Goal: Information Seeking & Learning: Check status

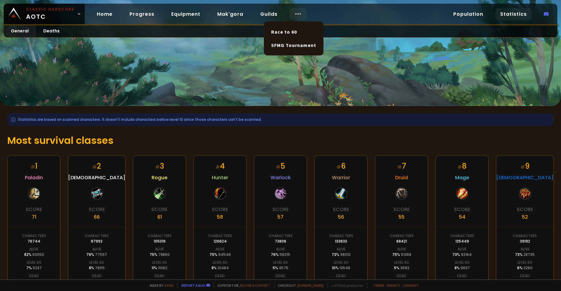
click at [294, 16] on icon at bounding box center [297, 13] width 7 height 7
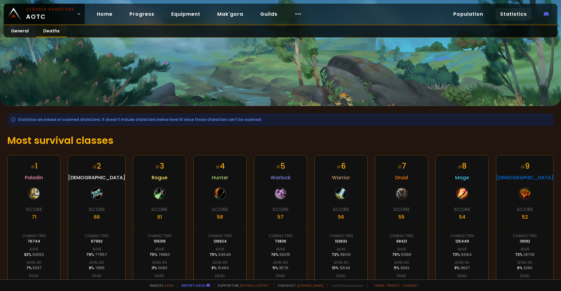
click at [53, 31] on link "Deaths" at bounding box center [51, 31] width 31 height 12
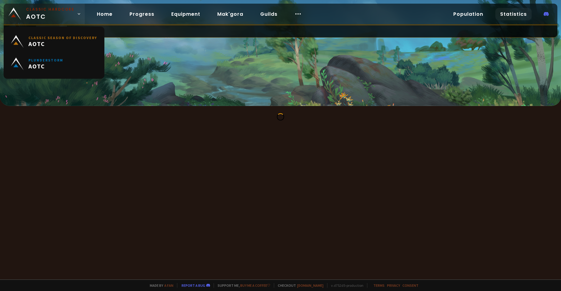
click at [74, 16] on link "Classic Hardcore AOTC" at bounding box center [44, 14] width 81 height 21
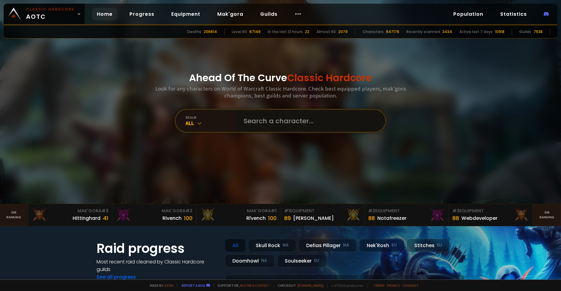
click at [262, 123] on input "text" at bounding box center [309, 121] width 138 height 22
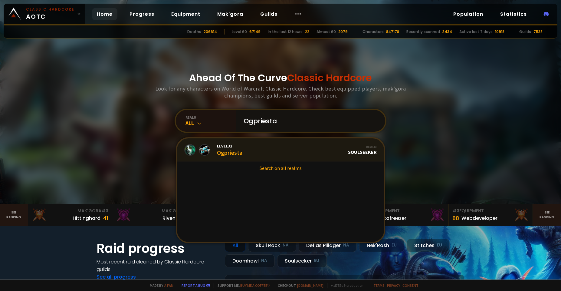
type input "Ogpriesta"
click at [223, 151] on div "Level 32 Ogpriesta" at bounding box center [229, 149] width 25 height 13
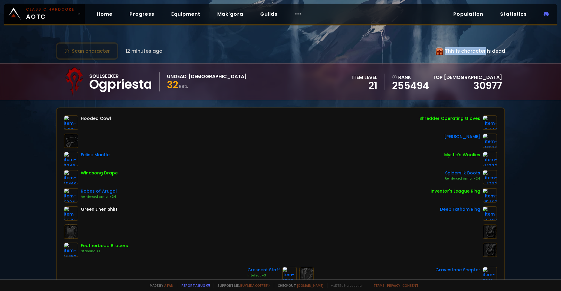
drag, startPoint x: 432, startPoint y: 48, endPoint x: 482, endPoint y: 52, distance: 49.9
click at [481, 51] on div "This is character is dead" at bounding box center [470, 51] width 69 height 8
click at [482, 52] on div "This is character is dead" at bounding box center [470, 51] width 69 height 8
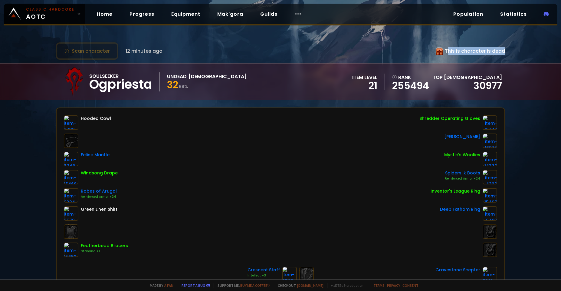
click at [491, 52] on div "This is character is dead" at bounding box center [470, 51] width 69 height 8
click at [491, 62] on div "Scan character 12 minutes ago This is character is dead Soulseeker Ogpriesta Un…" at bounding box center [280, 139] width 561 height 279
drag, startPoint x: 133, startPoint y: 48, endPoint x: 180, endPoint y: 49, distance: 46.9
click at [180, 49] on div "Scan character 12 minutes ago This is character is dead" at bounding box center [280, 50] width 449 height 17
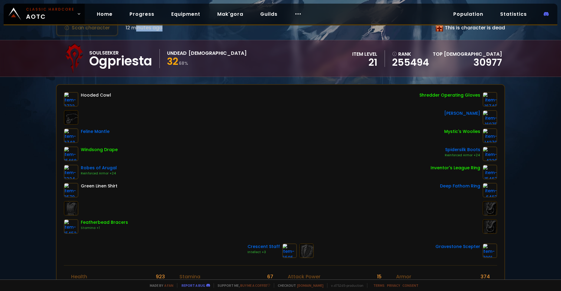
scroll to position [13, 0]
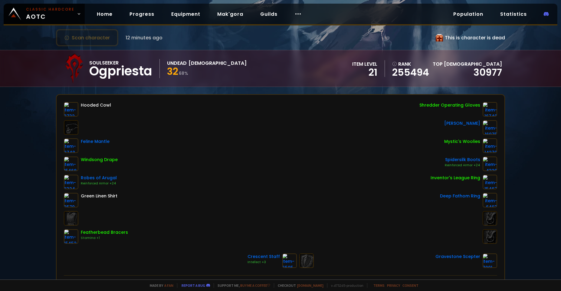
click at [450, 40] on div "This is character is dead" at bounding box center [470, 38] width 69 height 8
click at [436, 38] on icon at bounding box center [439, 37] width 7 height 7
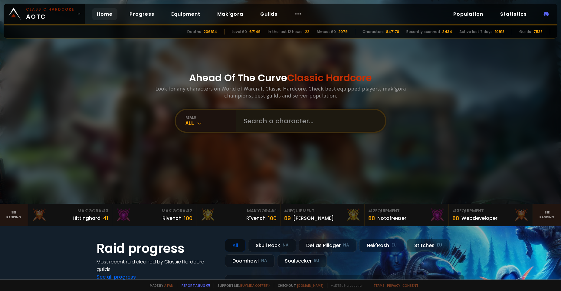
click at [238, 119] on div at bounding box center [310, 121] width 149 height 22
click at [272, 122] on input "text" at bounding box center [309, 121] width 138 height 22
type input "Extasïs"
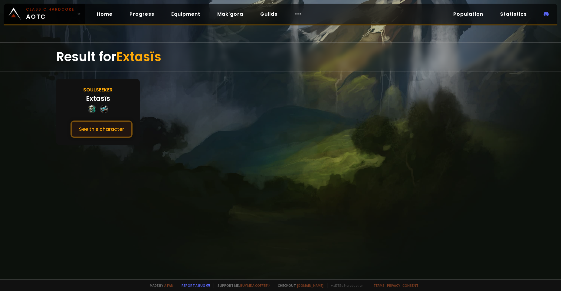
click at [97, 130] on button "See this character" at bounding box center [102, 128] width 62 height 17
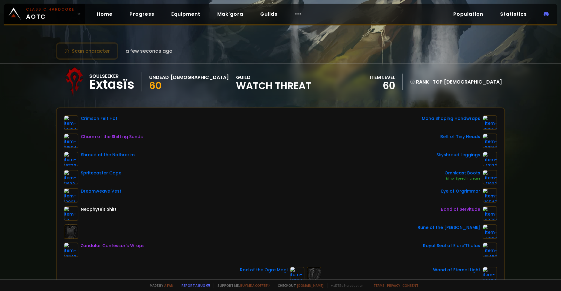
click at [485, 81] on span "[DEMOGRAPHIC_DATA]" at bounding box center [473, 81] width 58 height 7
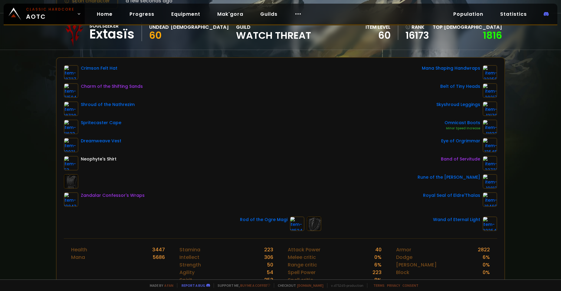
scroll to position [50, 0]
click at [490, 36] on link "1816" at bounding box center [492, 36] width 19 height 14
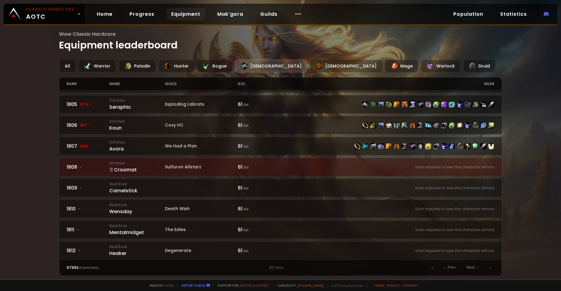
scroll to position [81, 0]
